Goal: Transaction & Acquisition: Purchase product/service

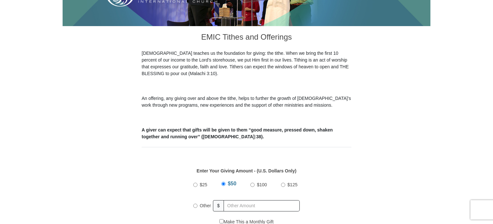
scroll to position [226, 0]
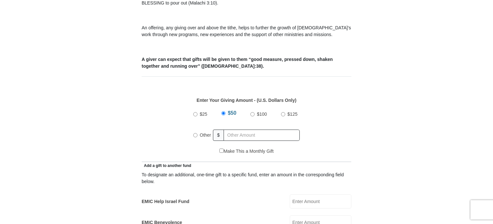
click at [196, 133] on input "Other" at bounding box center [195, 135] width 4 height 4
radio input "true"
click at [246, 130] on input "text" at bounding box center [263, 135] width 74 height 11
type input "20.00"
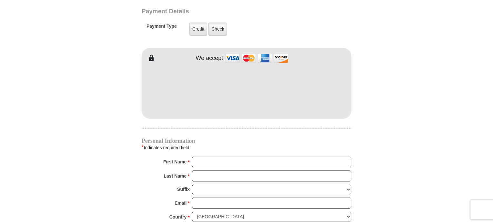
scroll to position [516, 0]
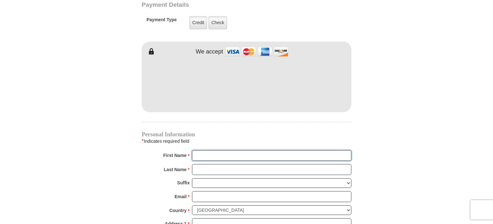
click at [204, 150] on input "First Name *" at bounding box center [271, 155] width 159 height 11
type input "[PERSON_NAME]"
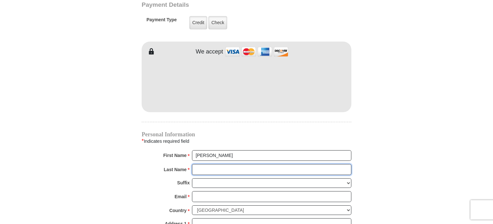
click at [232, 164] on input "Last Name *" at bounding box center [271, 169] width 159 height 11
type input "[PERSON_NAME]"
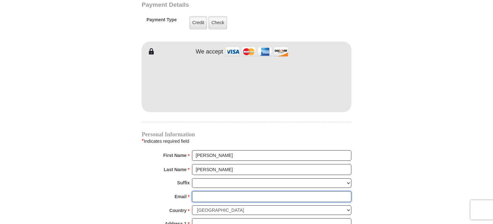
click at [229, 191] on input "Email *" at bounding box center [271, 196] width 159 height 11
type input "[EMAIL_ADDRESS][DOMAIN_NAME]"
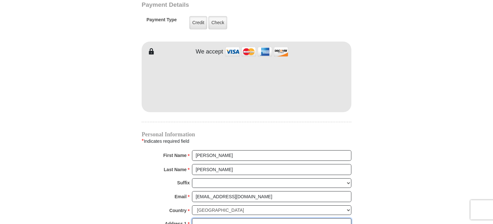
type input "[STREET_ADDRESS][PERSON_NAME]"
type input "[GEOGRAPHIC_DATA]"
select select "[GEOGRAPHIC_DATA]"
type input "76244"
type input "2145511077"
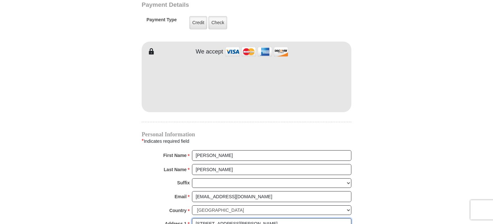
click at [245, 219] on input "[STREET_ADDRESS][PERSON_NAME]" at bounding box center [271, 224] width 159 height 11
type input "[STREET_ADDRESS]"
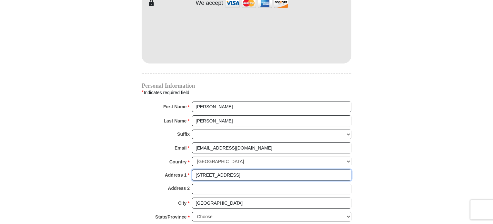
scroll to position [581, 0]
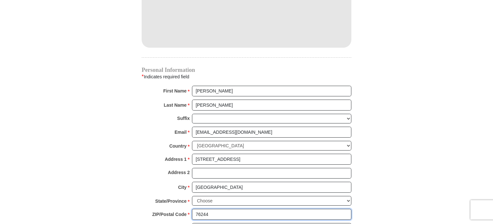
click at [221, 209] on input "76244" at bounding box center [271, 214] width 159 height 11
type input "76008"
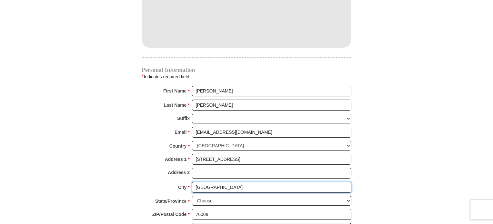
click at [230, 182] on input "[GEOGRAPHIC_DATA]" at bounding box center [271, 187] width 159 height 11
type input "Aledo"
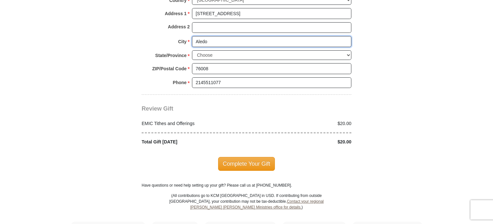
scroll to position [742, 0]
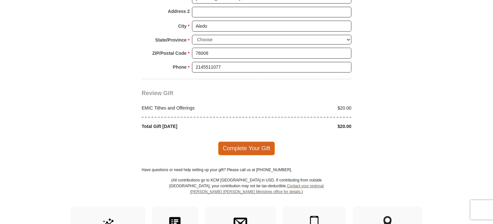
click at [248, 142] on span "Complete Your Gift" at bounding box center [246, 149] width 57 height 14
